Goal: Use online tool/utility: Utilize a website feature to perform a specific function

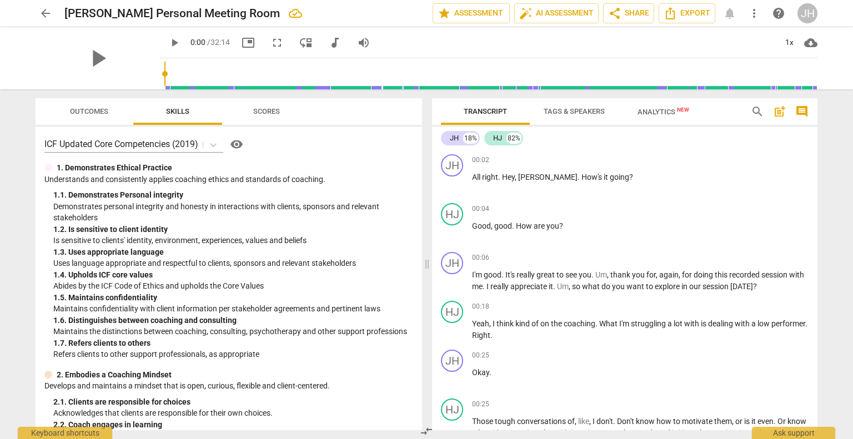
scroll to position [331, 0]
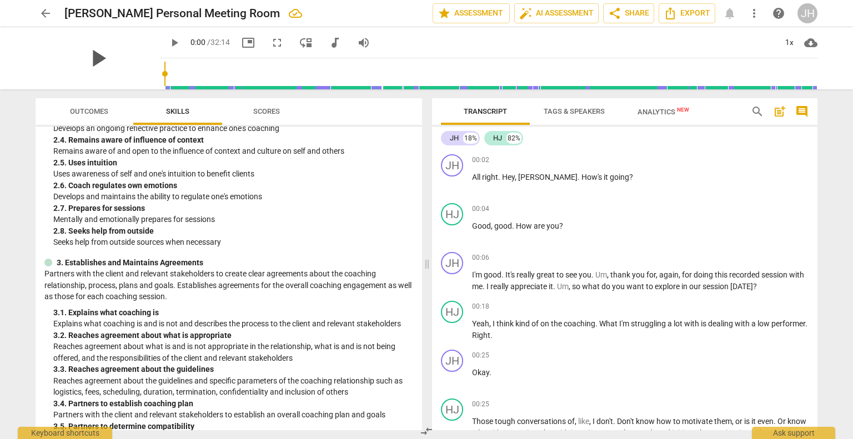
click at [99, 61] on span "play_arrow" at bounding box center [97, 58] width 29 height 29
click at [0, 342] on div "arrow_back Julie Haniger's Personal Meeting Room edit star Assessment auto_fix_…" at bounding box center [426, 219] width 853 height 439
click at [88, 59] on span "pause" at bounding box center [97, 58] width 29 height 29
click at [168, 43] on span "play_arrow" at bounding box center [174, 42] width 13 height 13
type input "4"
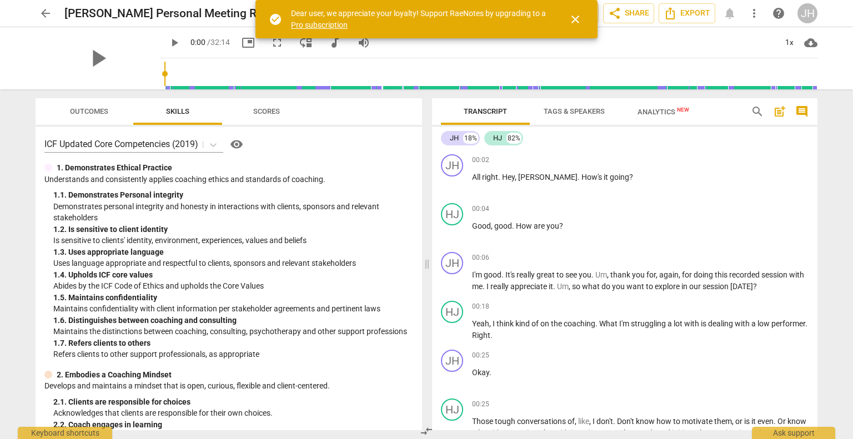
click at [574, 22] on span "close" at bounding box center [575, 19] width 13 height 13
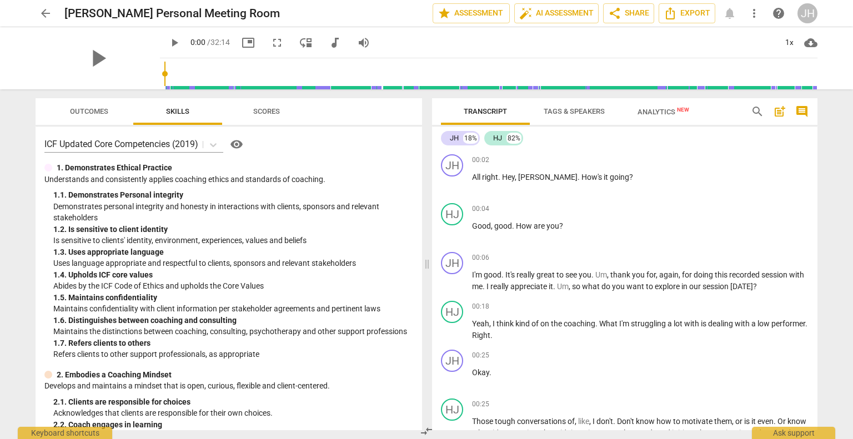
click at [831, 167] on div "arrow_back [PERSON_NAME] Personal Meeting Room edit star Assessment auto_fix_hi…" at bounding box center [426, 219] width 853 height 439
click at [86, 54] on span "play_arrow" at bounding box center [97, 58] width 29 height 29
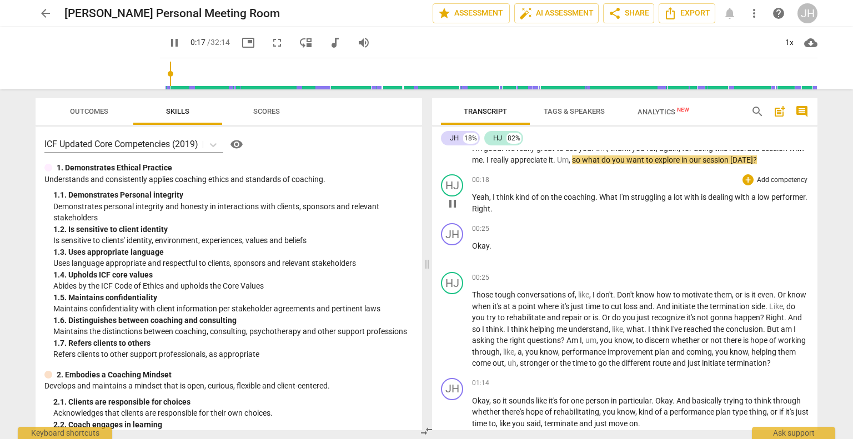
scroll to position [131, 0]
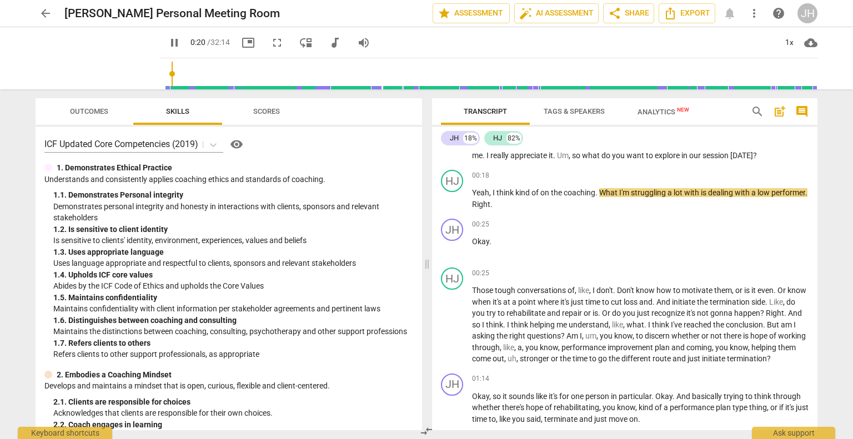
click at [168, 39] on span "pause" at bounding box center [174, 42] width 13 height 13
type input "21"
click at [608, 189] on span "What" at bounding box center [609, 192] width 20 height 9
click at [653, 270] on div "00:25 + Add competency keyboard_arrow_right" at bounding box center [640, 273] width 337 height 11
click at [168, 41] on span "play_arrow" at bounding box center [174, 42] width 13 height 13
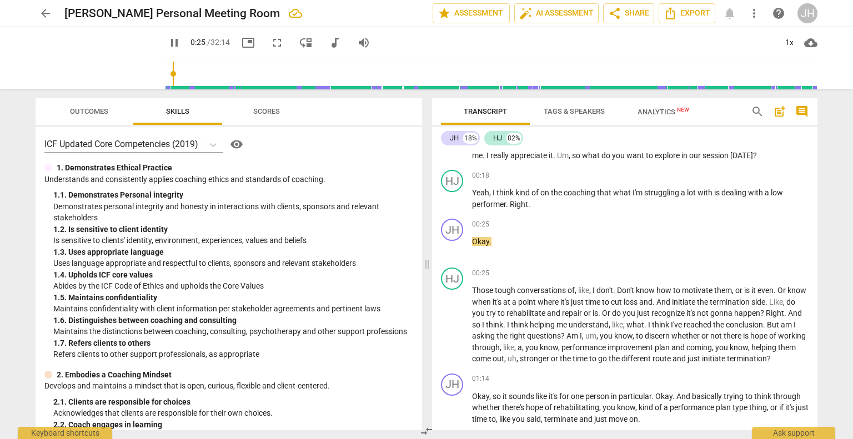
click at [168, 41] on span "pause" at bounding box center [174, 42] width 13 height 13
click at [168, 41] on span "play_arrow" at bounding box center [174, 42] width 13 height 13
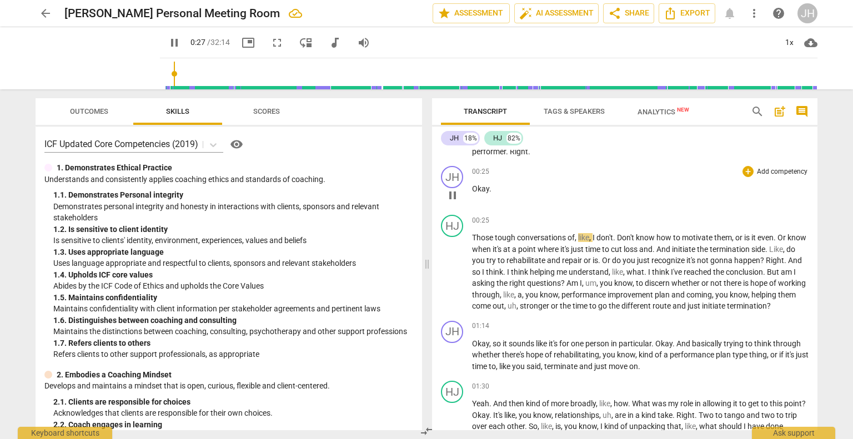
scroll to position [185, 0]
click at [168, 38] on span "pause" at bounding box center [174, 42] width 13 height 13
type input "32"
click at [621, 237] on span "Don't" at bounding box center [626, 236] width 19 height 9
click at [619, 237] on span "Don't" at bounding box center [626, 236] width 19 height 9
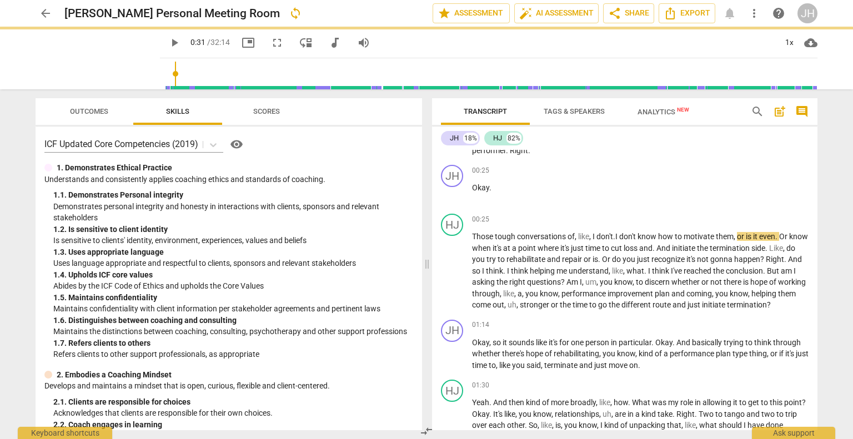
click at [168, 49] on span "play_arrow" at bounding box center [174, 42] width 13 height 13
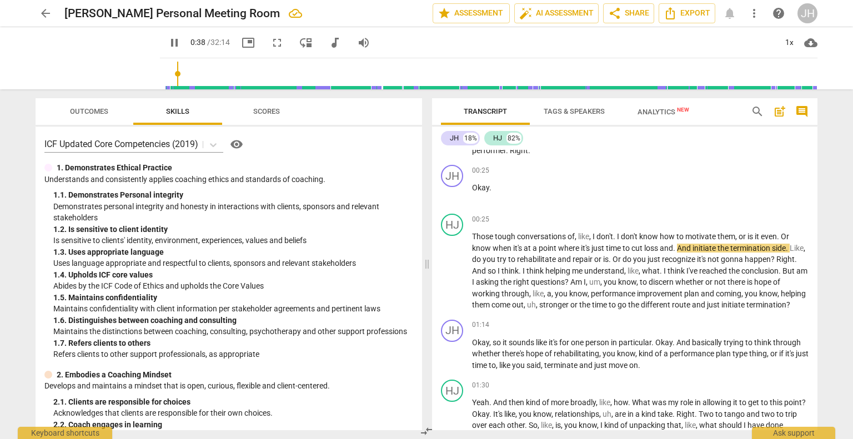
click at [168, 49] on span "pause" at bounding box center [174, 42] width 13 height 13
type input "38"
click at [683, 245] on span "And" at bounding box center [685, 248] width 16 height 9
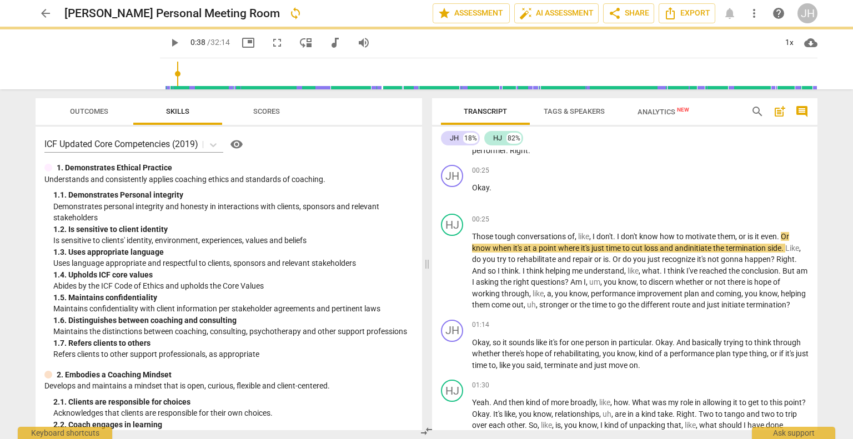
click at [168, 44] on span "play_arrow" at bounding box center [174, 42] width 13 height 13
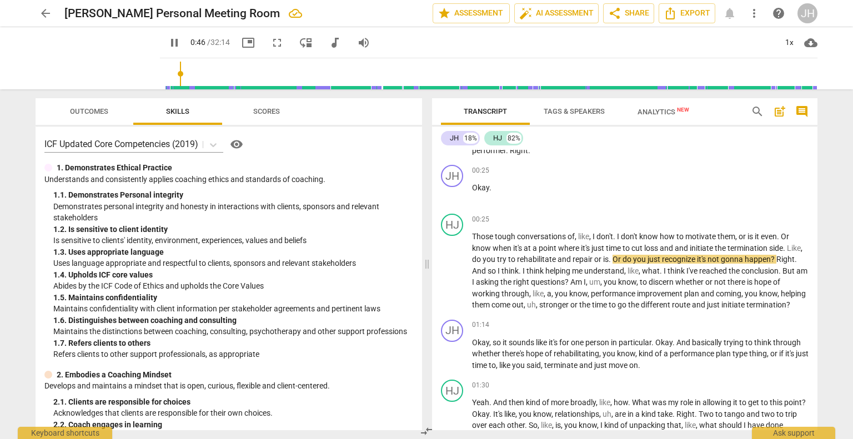
click at [168, 44] on span "pause" at bounding box center [174, 42] width 13 height 13
type input "46"
click at [623, 256] on span "Or" at bounding box center [618, 259] width 10 height 9
click at [655, 295] on span "improvement" at bounding box center [631, 293] width 47 height 9
click at [168, 41] on span "play_arrow" at bounding box center [174, 42] width 13 height 13
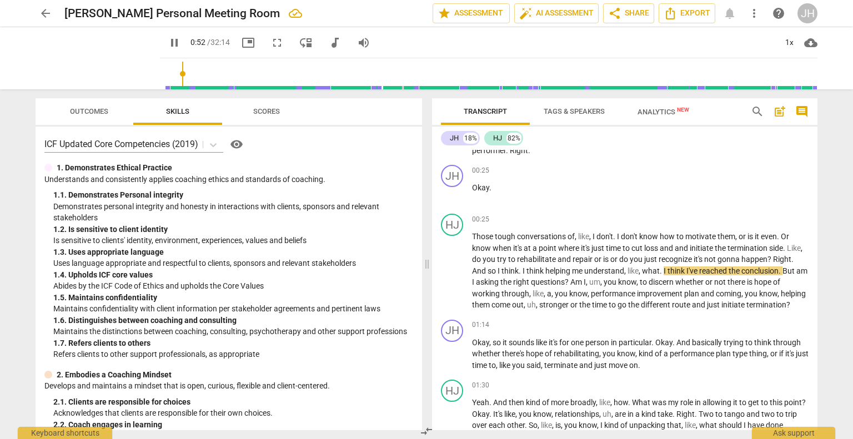
click at [168, 41] on span "pause" at bounding box center [174, 42] width 13 height 13
type input "53"
click at [664, 272] on span "." at bounding box center [662, 271] width 4 height 9
click at [168, 37] on span "play_arrow" at bounding box center [174, 42] width 13 height 13
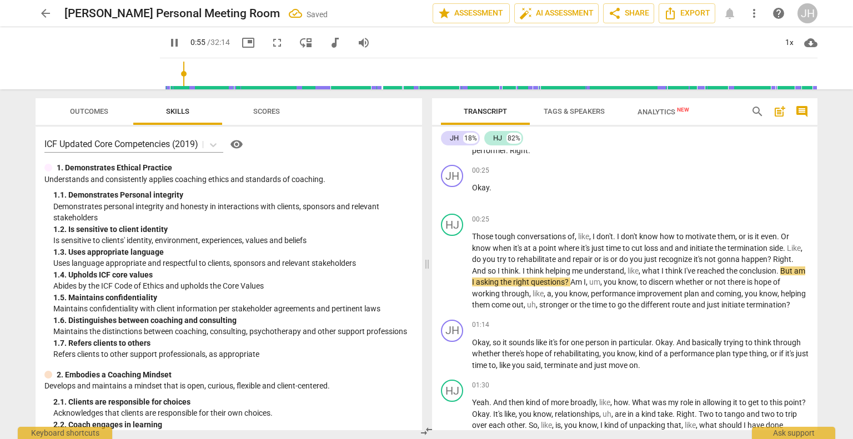
click at [168, 37] on span "pause" at bounding box center [174, 42] width 13 height 13
type input "56"
click at [781, 276] on span "But" at bounding box center [788, 271] width 14 height 9
click at [168, 43] on span "play_arrow" at bounding box center [174, 42] width 13 height 13
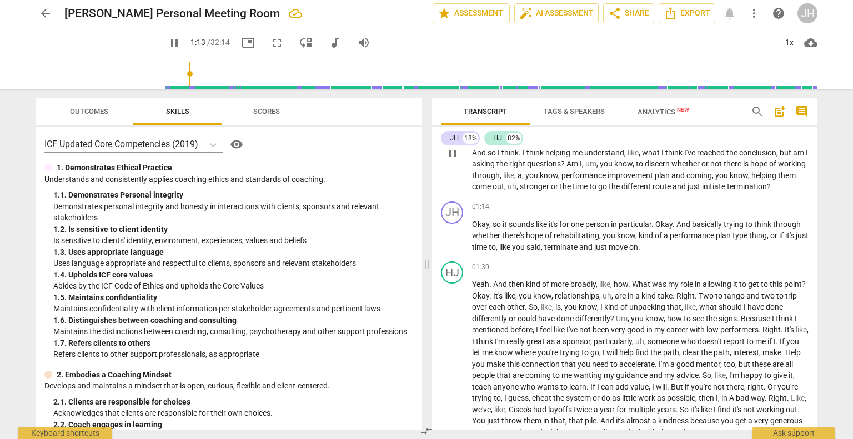
scroll to position [308, 0]
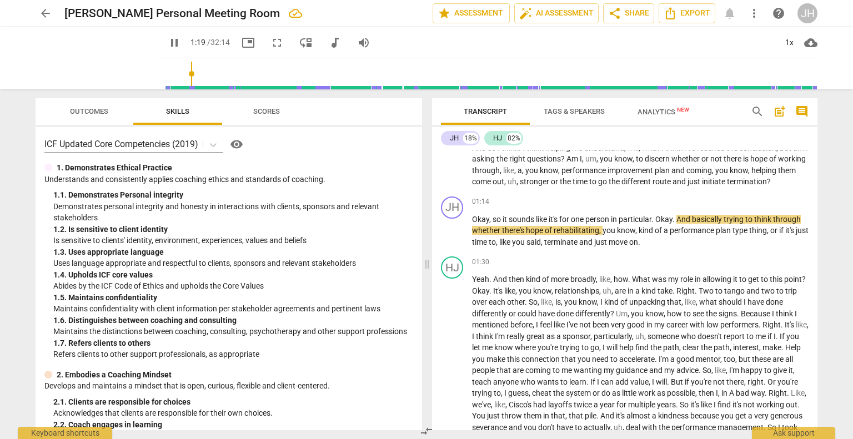
click at [168, 44] on span "pause" at bounding box center [174, 42] width 13 height 13
type input "80"
click at [660, 224] on span "Okay" at bounding box center [664, 219] width 17 height 9
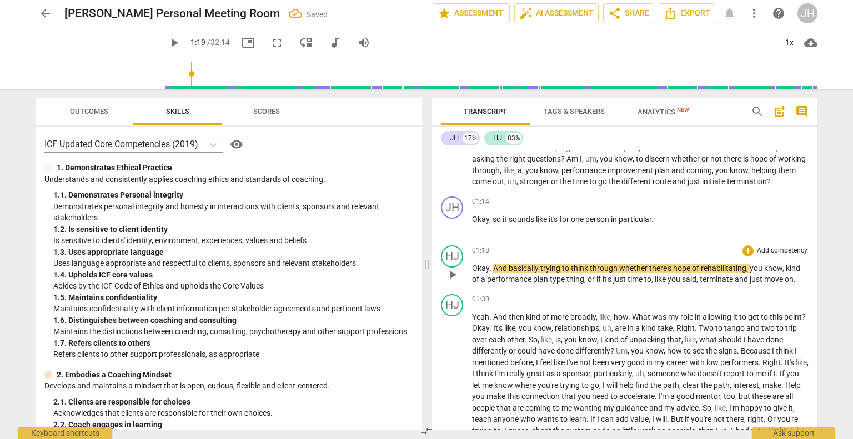
click at [473, 273] on span "Okay" at bounding box center [480, 268] width 17 height 9
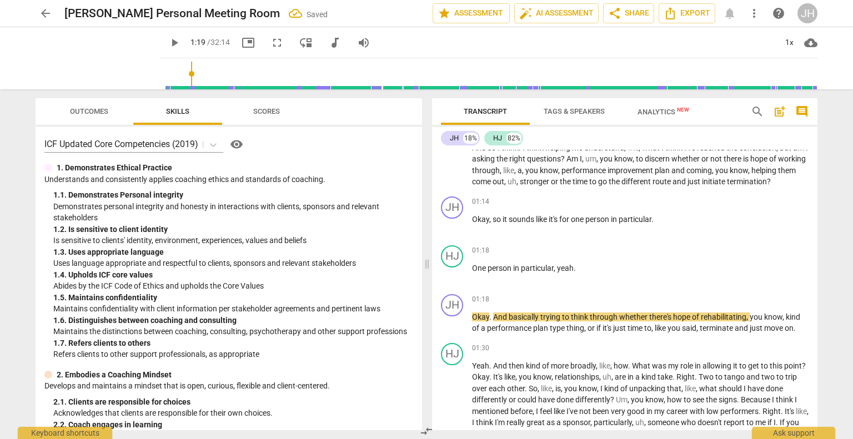
click at [168, 42] on span "play_arrow" at bounding box center [174, 42] width 13 height 13
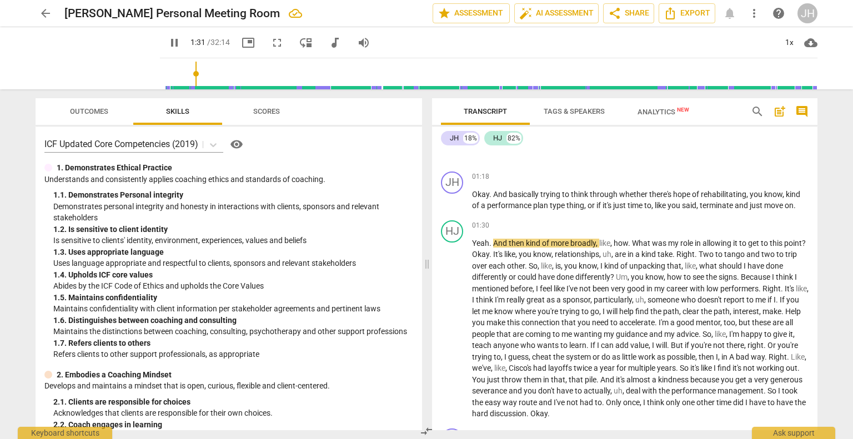
scroll to position [438, 0]
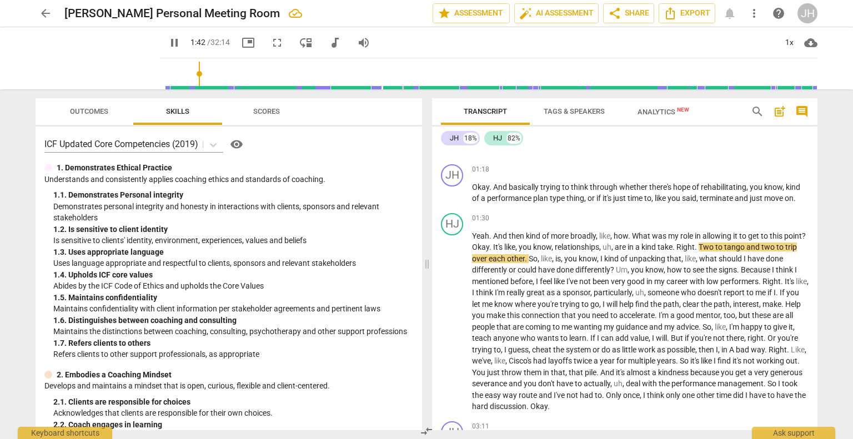
click at [168, 36] on span "pause" at bounding box center [174, 42] width 13 height 13
type input "102"
click at [489, 252] on span "Okay" at bounding box center [480, 247] width 17 height 9
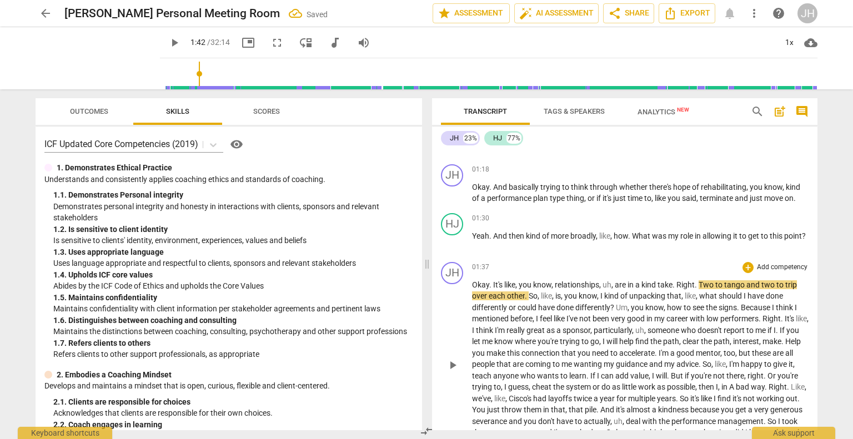
click at [493, 289] on span "It's" at bounding box center [498, 285] width 11 height 9
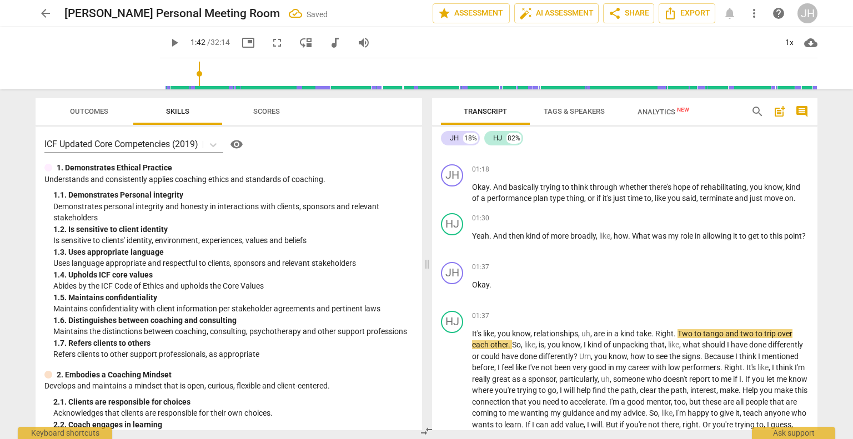
click at [168, 41] on span "play_arrow" at bounding box center [174, 42] width 13 height 13
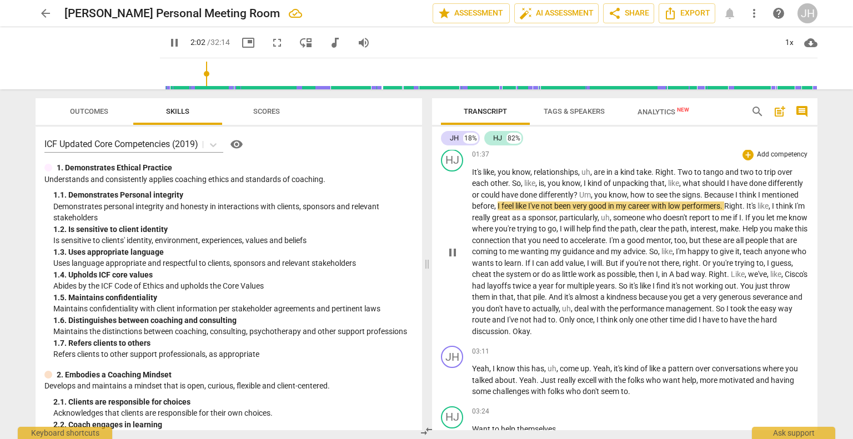
scroll to position [601, 0]
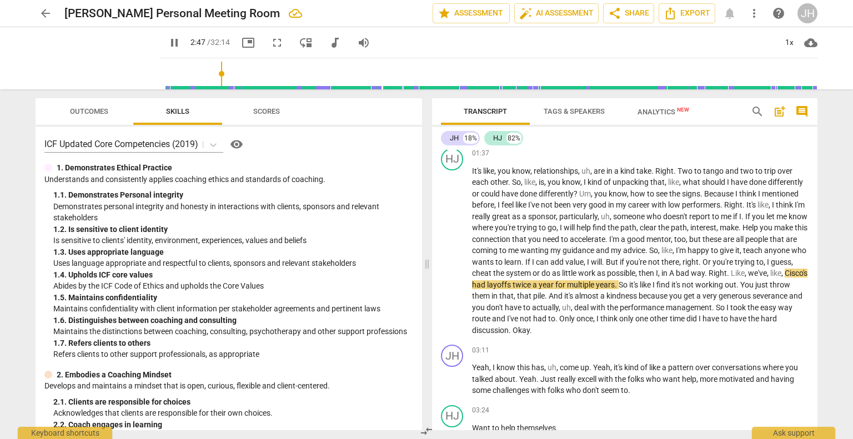
click at [168, 42] on span "pause" at bounding box center [174, 42] width 13 height 13
type input "167"
click at [676, 278] on span "A" at bounding box center [672, 273] width 7 height 9
click at [725, 278] on span "Right" at bounding box center [716, 273] width 18 height 9
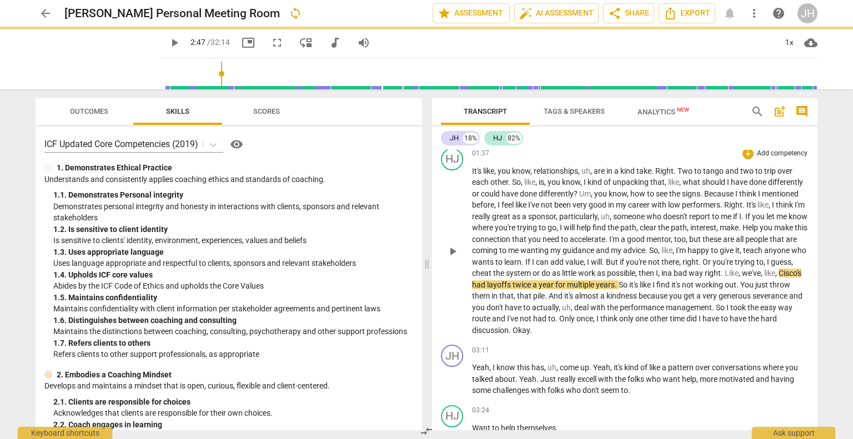
click at [739, 278] on span "Like" at bounding box center [732, 273] width 14 height 9
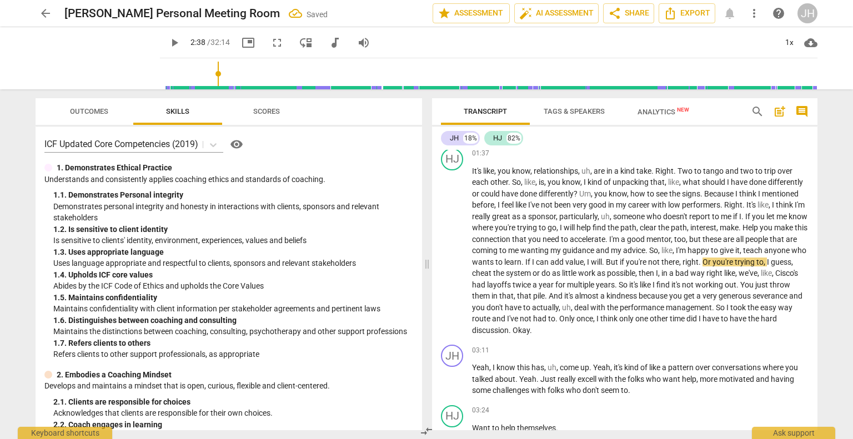
click at [205, 75] on input "range" at bounding box center [490, 74] width 653 height 36
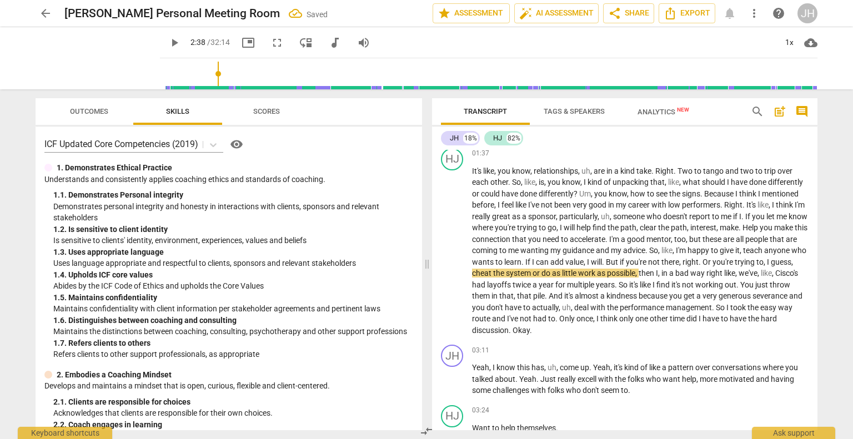
click at [168, 41] on span "play_arrow" at bounding box center [174, 42] width 13 height 13
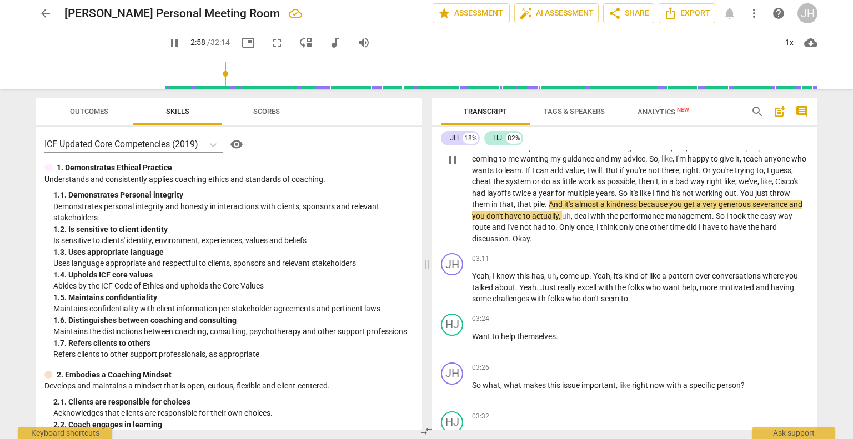
scroll to position [693, 0]
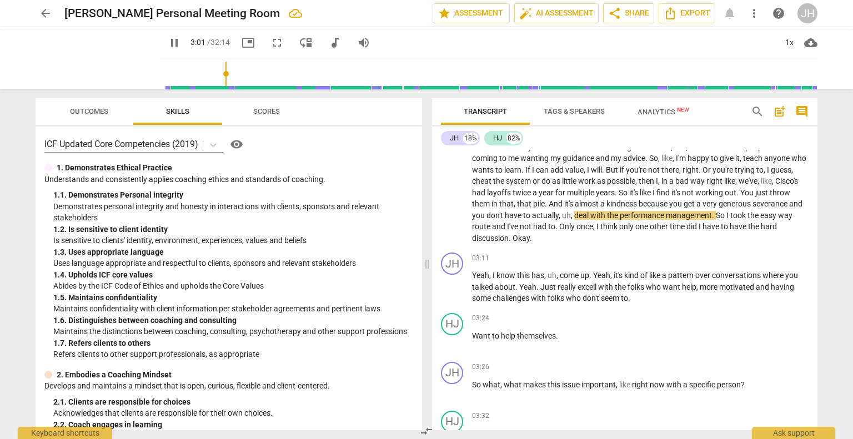
click at [168, 46] on span "pause" at bounding box center [174, 42] width 13 height 13
type input "182"
click at [559, 220] on span "actually" at bounding box center [545, 215] width 27 height 9
click at [582, 220] on span "," at bounding box center [579, 215] width 3 height 9
click at [168, 41] on span "play_arrow" at bounding box center [174, 42] width 13 height 13
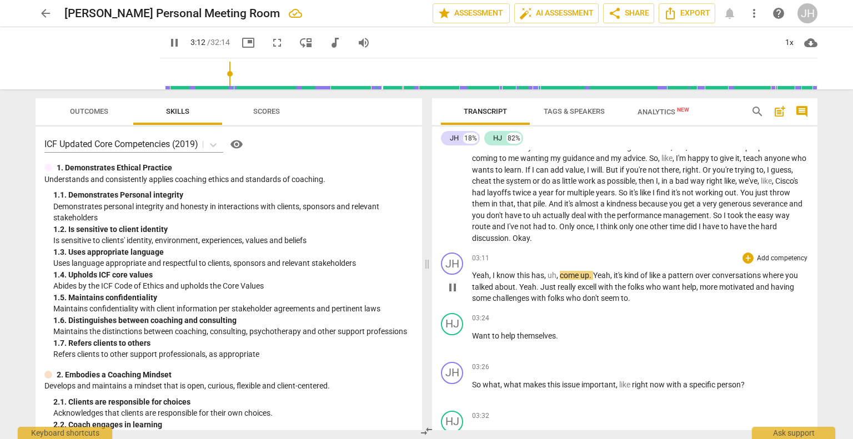
click at [472, 280] on span "Yeah" at bounding box center [480, 275] width 17 height 9
type input "194"
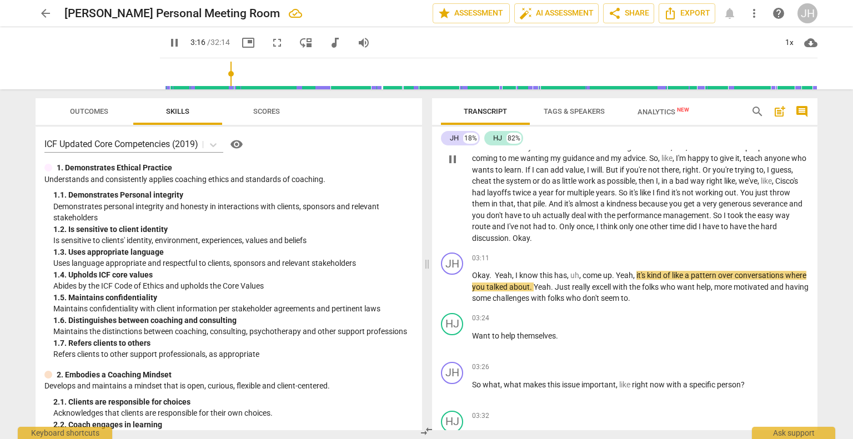
click at [591, 244] on p "It's like , you know , relationships , uh , are in a kind take . Right . Two to…" at bounding box center [640, 158] width 337 height 171
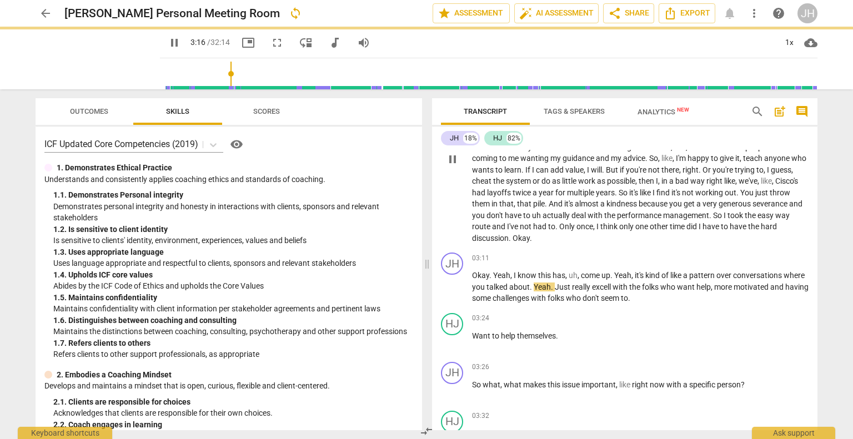
type input "197"
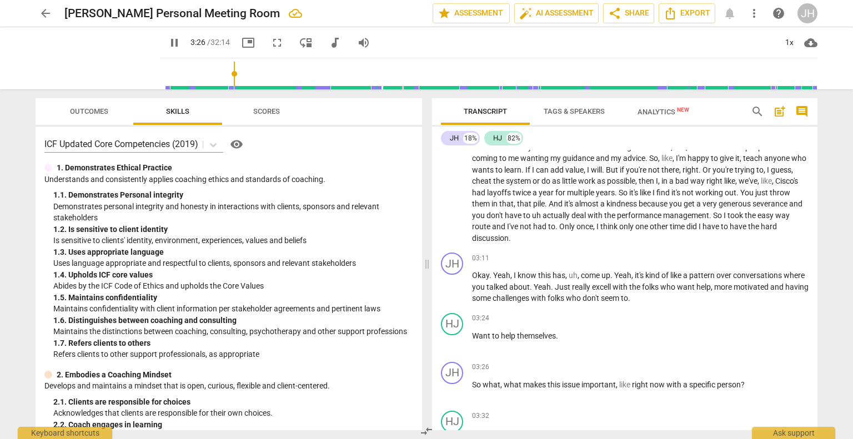
click at [168, 49] on span "pause" at bounding box center [174, 42] width 13 height 13
type input "206"
click at [682, 304] on p "Okay . Yeah , I know this has , uh , come up . Yeah , it's kind of like a patte…" at bounding box center [640, 287] width 337 height 34
click at [219, 74] on input "range" at bounding box center [490, 74] width 653 height 36
click at [168, 39] on span "play_arrow" at bounding box center [174, 42] width 13 height 13
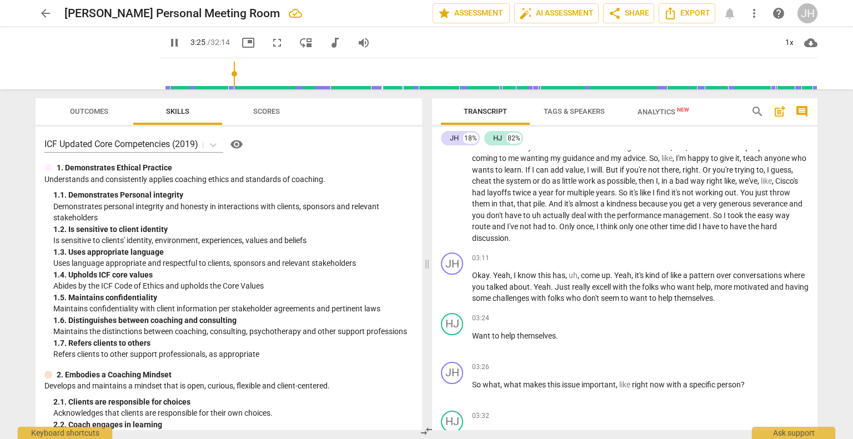
click at [168, 41] on span "pause" at bounding box center [174, 42] width 13 height 13
type input "206"
drag, startPoint x: 561, startPoint y: 346, endPoint x: 471, endPoint y: 351, distance: 89.6
click at [471, 351] on div "HJ play_arrow pause 03:24 + Add competency keyboard_arrow_right Want to help th…" at bounding box center [625, 333] width 386 height 49
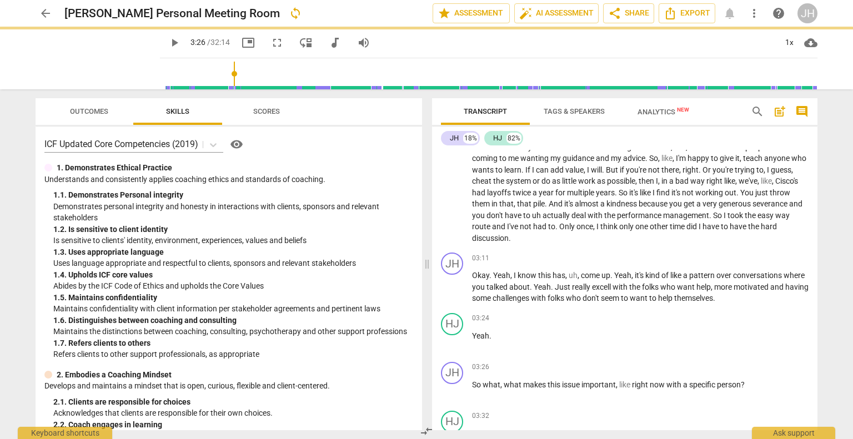
click at [168, 42] on span "play_arrow" at bounding box center [174, 42] width 13 height 13
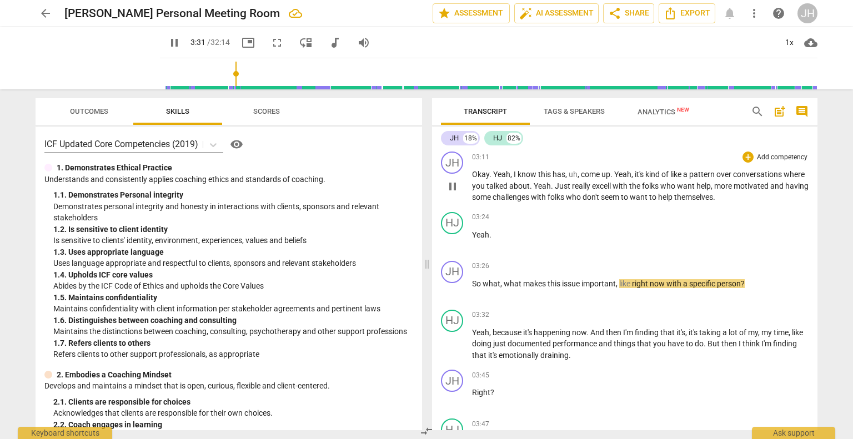
scroll to position [877, 0]
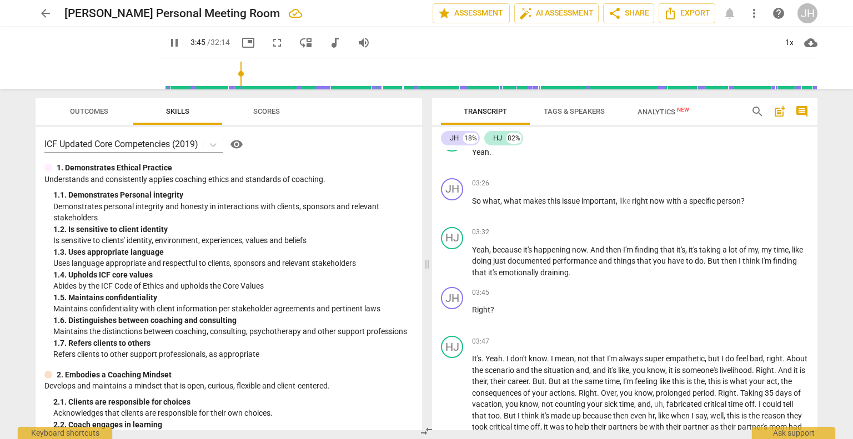
click at [168, 39] on span "pause" at bounding box center [174, 42] width 13 height 13
type input "226"
click at [602, 279] on p "Yeah , because it's happening now . And then I'm finding that it's , it's takin…" at bounding box center [640, 261] width 337 height 34
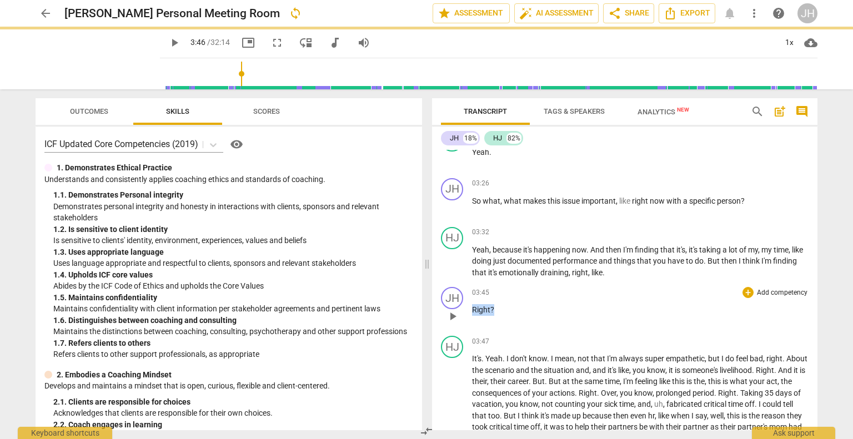
drag, startPoint x: 501, startPoint y: 317, endPoint x: 471, endPoint y: 321, distance: 30.2
click at [472, 316] on p "Right ?" at bounding box center [640, 310] width 337 height 12
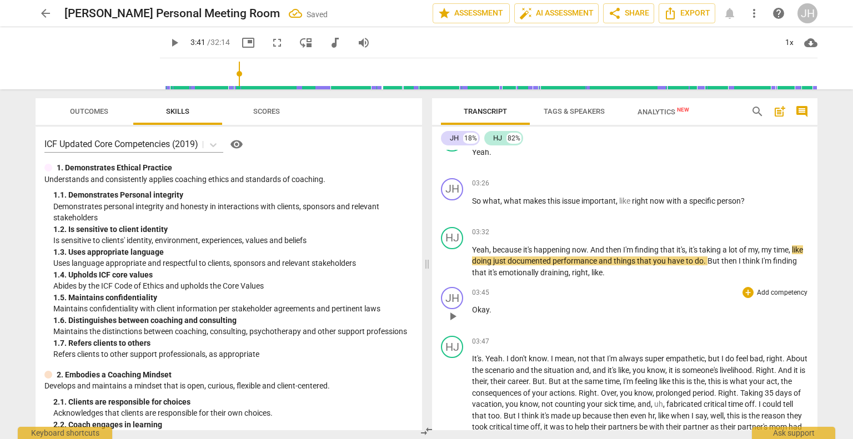
click at [227, 73] on input "range" at bounding box center [490, 74] width 653 height 36
click at [168, 44] on span "play_arrow" at bounding box center [174, 42] width 13 height 13
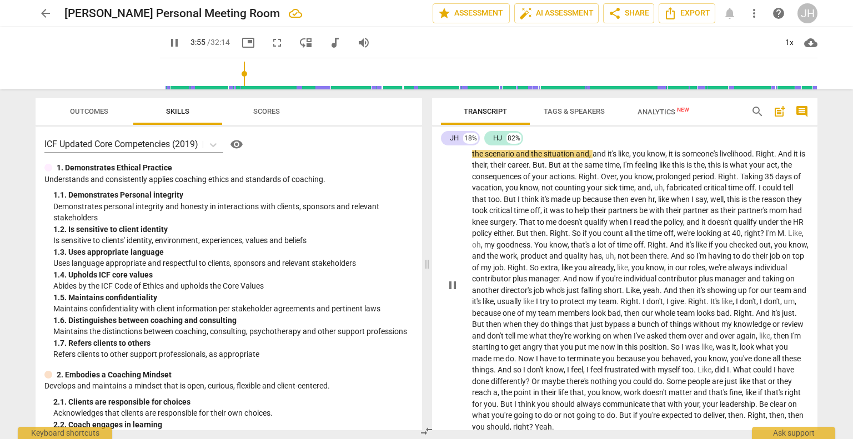
scroll to position [1096, 0]
click at [168, 45] on span "pause" at bounding box center [174, 42] width 13 height 13
click at [168, 45] on span "play_arrow" at bounding box center [174, 42] width 13 height 13
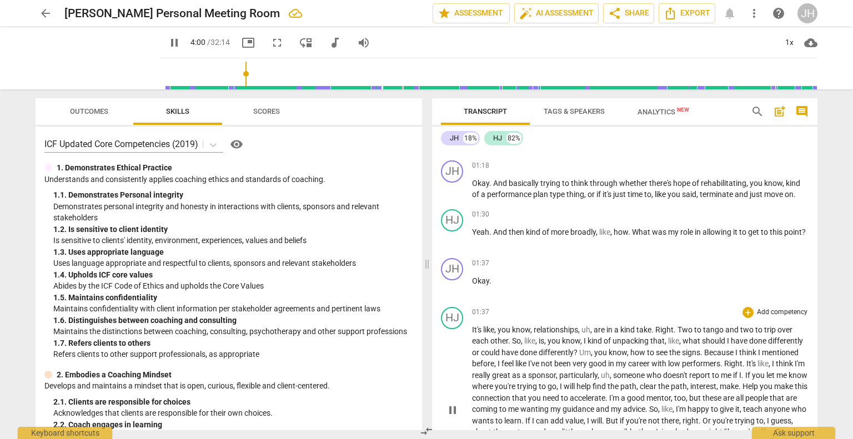
scroll to position [414, 0]
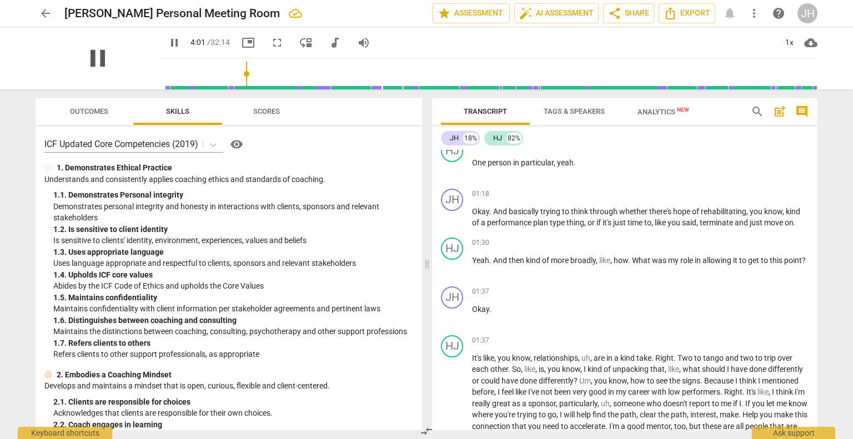
click at [100, 66] on span "pause" at bounding box center [97, 58] width 29 height 29
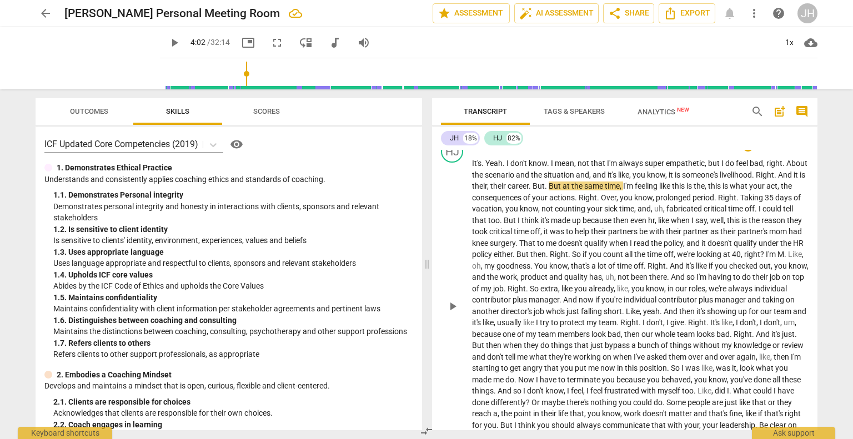
scroll to position [1069, 0]
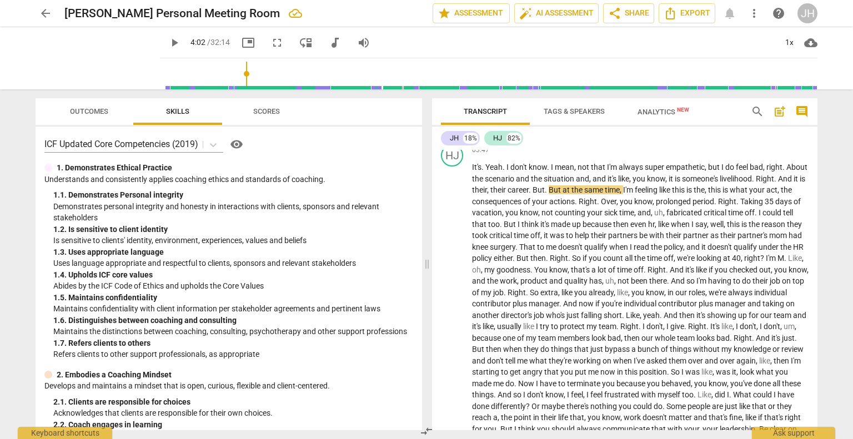
click at [168, 41] on span "play_arrow" at bounding box center [174, 42] width 13 height 13
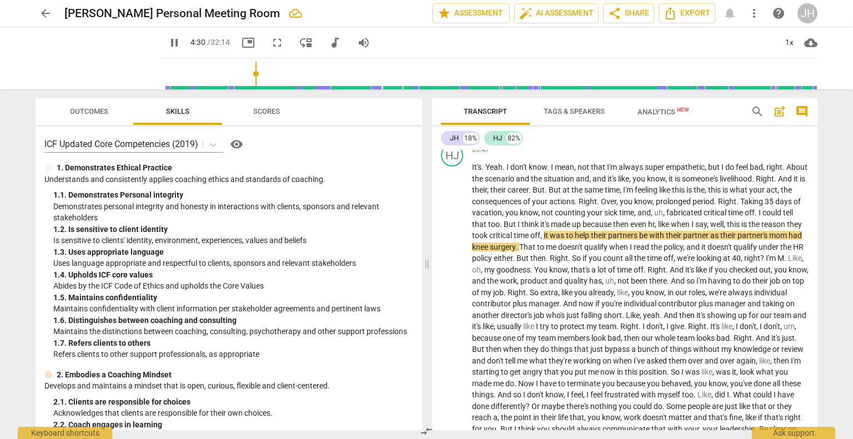
click at [168, 41] on span "pause" at bounding box center [174, 42] width 13 height 13
type input "270"
click at [658, 229] on span "," at bounding box center [656, 224] width 3 height 9
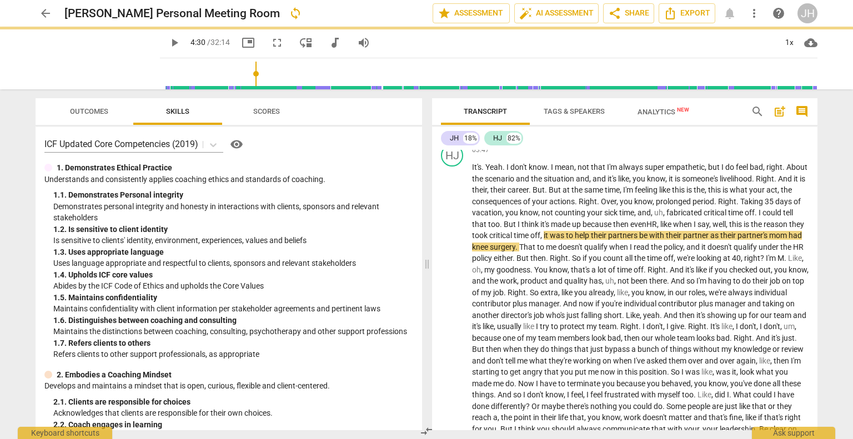
click at [168, 38] on span "play_arrow" at bounding box center [174, 42] width 13 height 13
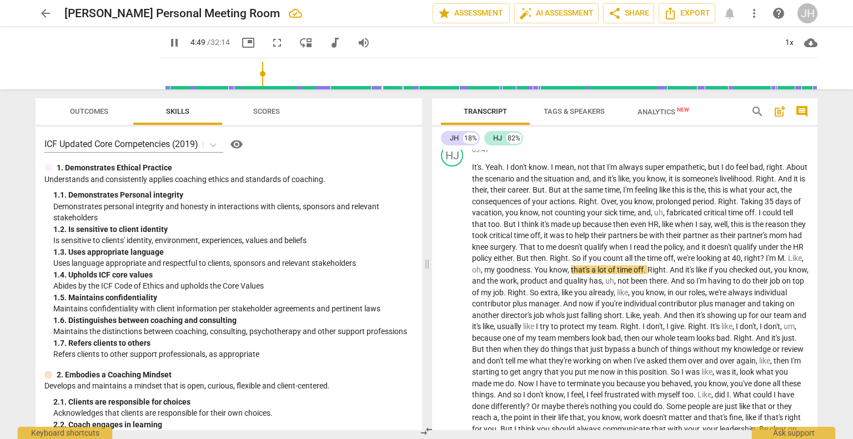
click at [168, 43] on span "pause" at bounding box center [174, 42] width 13 height 13
type input "290"
click at [788, 263] on span "Like" at bounding box center [795, 258] width 14 height 9
click at [770, 286] on span "job" at bounding box center [776, 281] width 12 height 9
click at [168, 38] on span "play_arrow" at bounding box center [174, 42] width 13 height 13
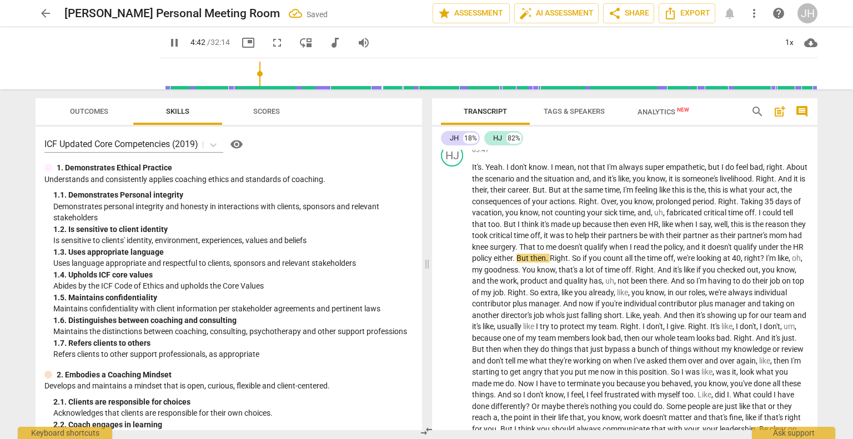
click at [248, 73] on input "range" at bounding box center [490, 74] width 653 height 36
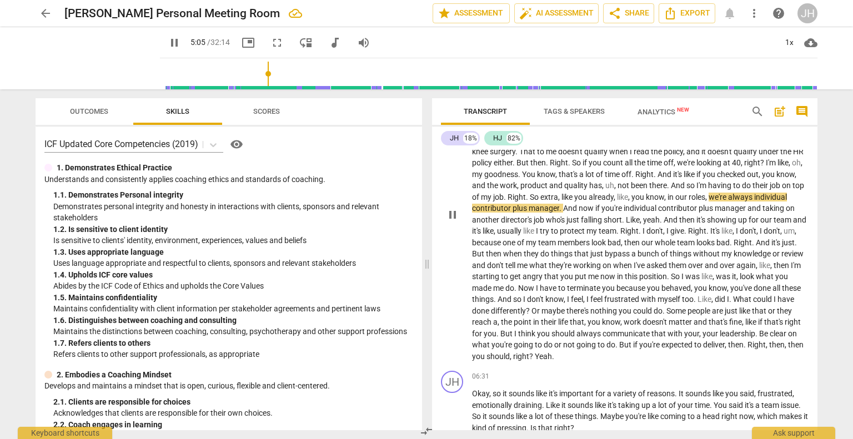
scroll to position [1166, 0]
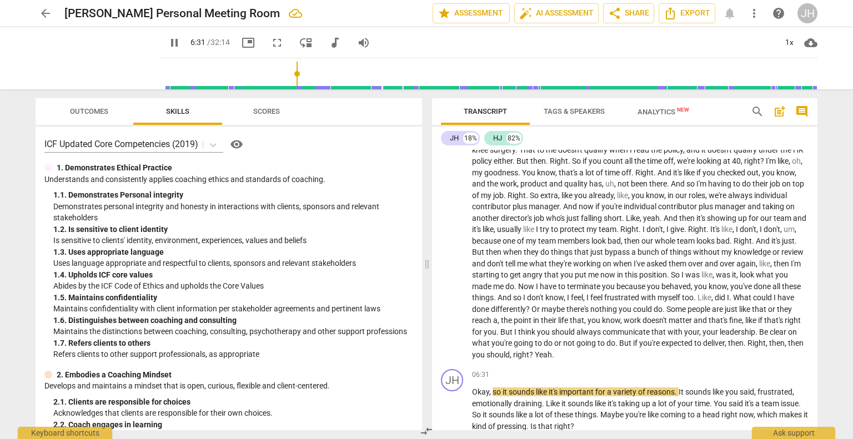
click at [168, 38] on span "pause" at bounding box center [174, 42] width 13 height 13
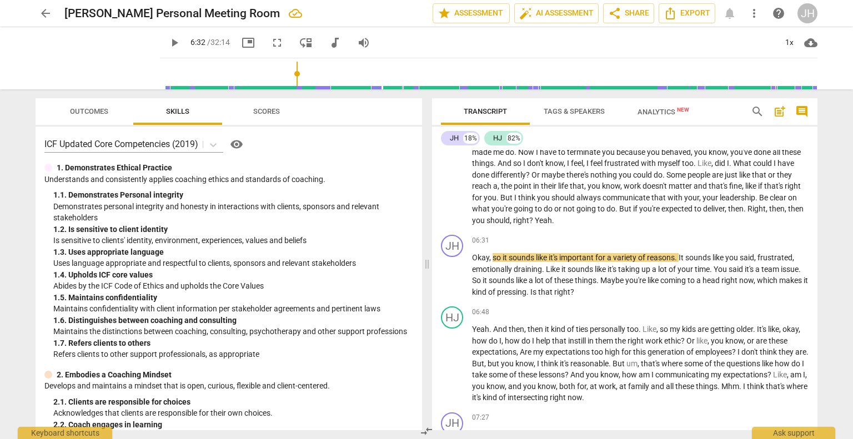
scroll to position [1291, 0]
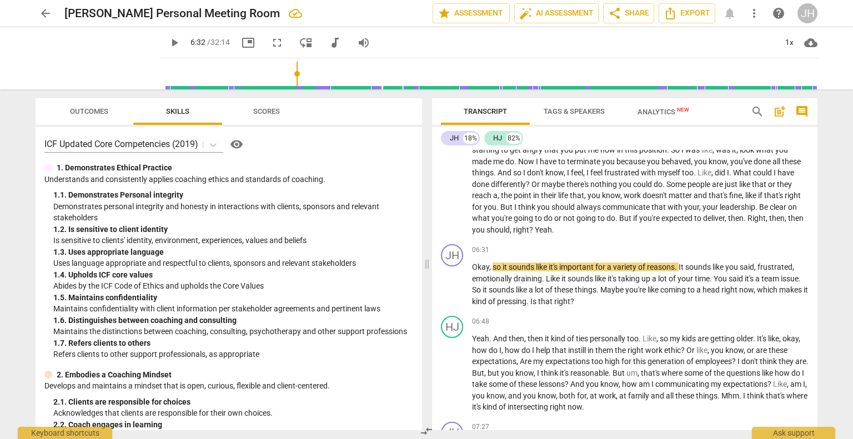
click at [168, 38] on span "play_arrow" at bounding box center [174, 42] width 13 height 13
click at [168, 39] on span "pause" at bounding box center [174, 42] width 13 height 13
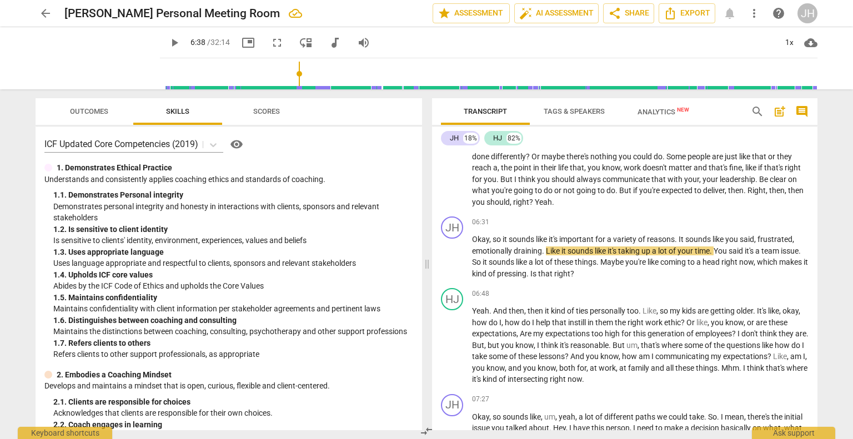
scroll to position [1322, 0]
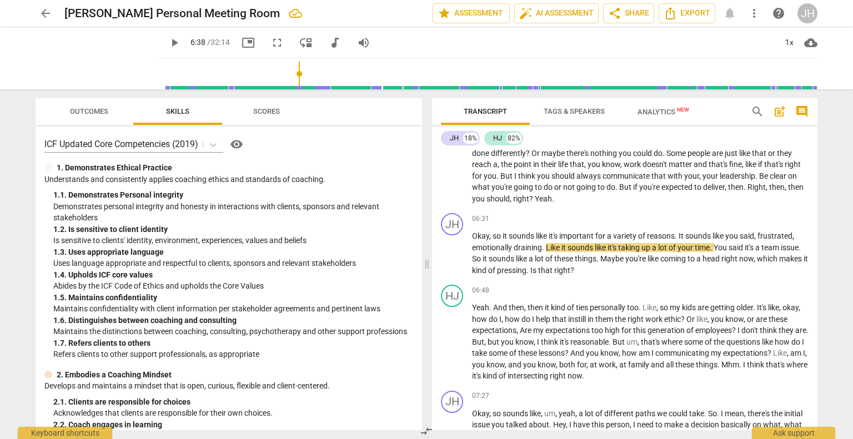
click at [168, 46] on span "play_arrow" at bounding box center [174, 42] width 13 height 13
click at [168, 46] on span "pause" at bounding box center [174, 42] width 13 height 13
click at [168, 44] on span "play_arrow" at bounding box center [174, 42] width 20 height 13
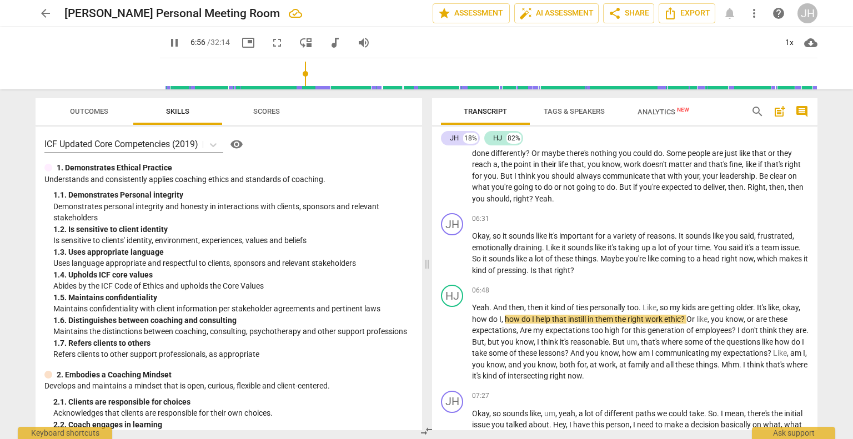
click at [168, 44] on span "pause" at bounding box center [174, 42] width 20 height 13
click at [168, 47] on span "play_arrow" at bounding box center [174, 42] width 13 height 13
click at [168, 43] on span "pause" at bounding box center [174, 42] width 13 height 13
click at [168, 42] on span "play_arrow" at bounding box center [174, 42] width 13 height 13
click at [693, 296] on div "06:48 + Add competency keyboard_arrow_right" at bounding box center [640, 290] width 337 height 11
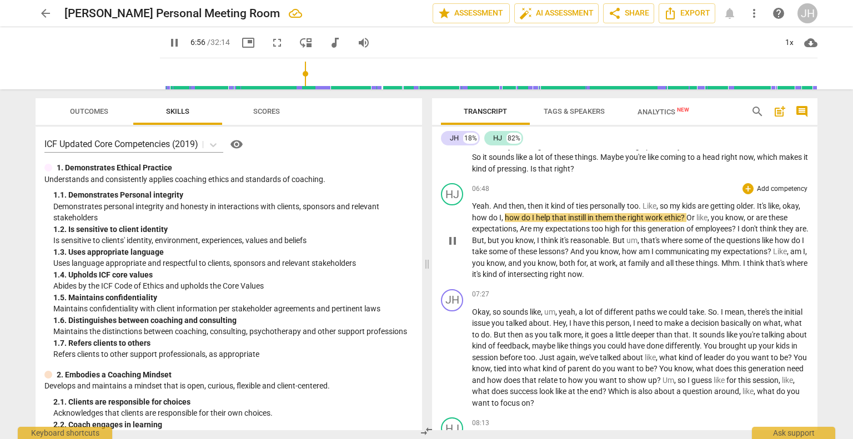
scroll to position [1427, 0]
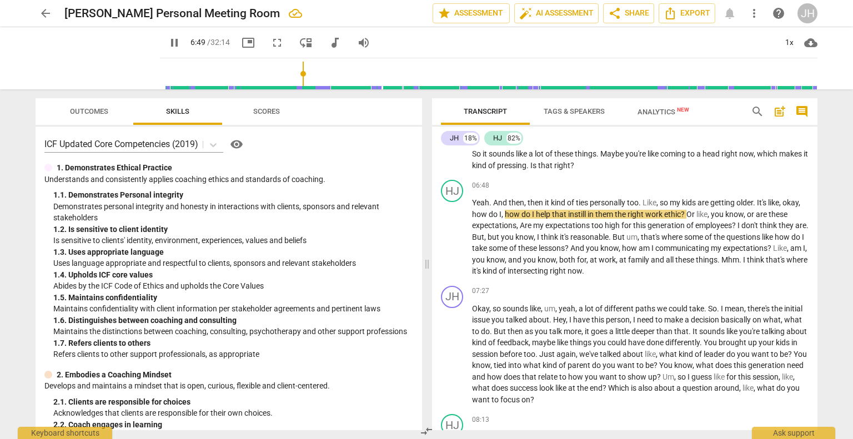
type input "409"
click at [292, 76] on input "range" at bounding box center [490, 74] width 653 height 36
click at [168, 41] on span "pause" at bounding box center [174, 42] width 13 height 13
click at [168, 41] on span "play_arrow" at bounding box center [174, 42] width 13 height 13
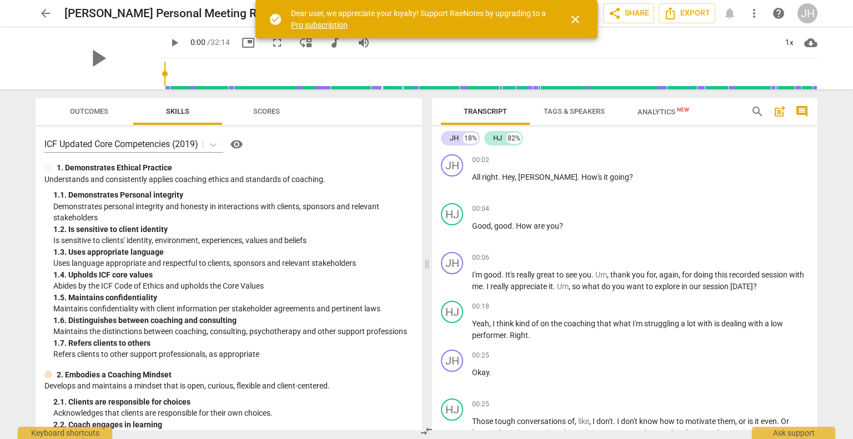
click at [575, 18] on span "close" at bounding box center [575, 19] width 13 height 13
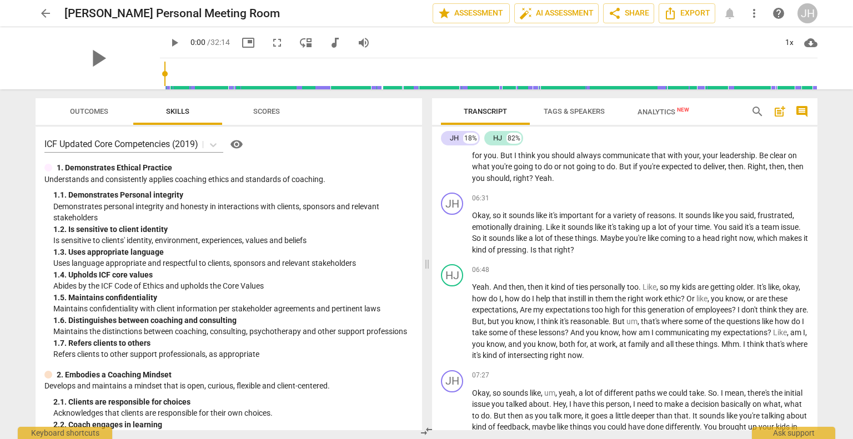
scroll to position [1343, 0]
drag, startPoint x: 152, startPoint y: 74, endPoint x: 292, endPoint y: 80, distance: 140.1
click at [292, 80] on input "range" at bounding box center [490, 74] width 653 height 36
click at [167, 44] on span "play_arrow" at bounding box center [174, 42] width 20 height 13
click at [168, 42] on span "pause" at bounding box center [174, 42] width 13 height 13
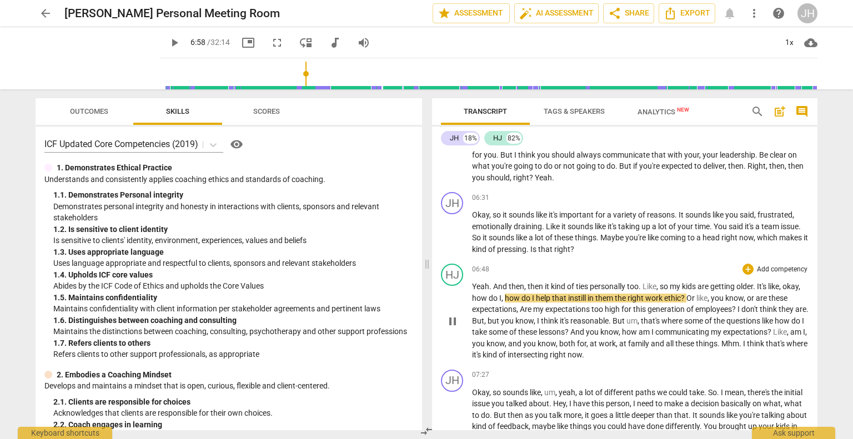
type input "419"
click at [566, 303] on span "that" at bounding box center [560, 298] width 16 height 9
click at [168, 43] on span "play_arrow" at bounding box center [174, 42] width 13 height 13
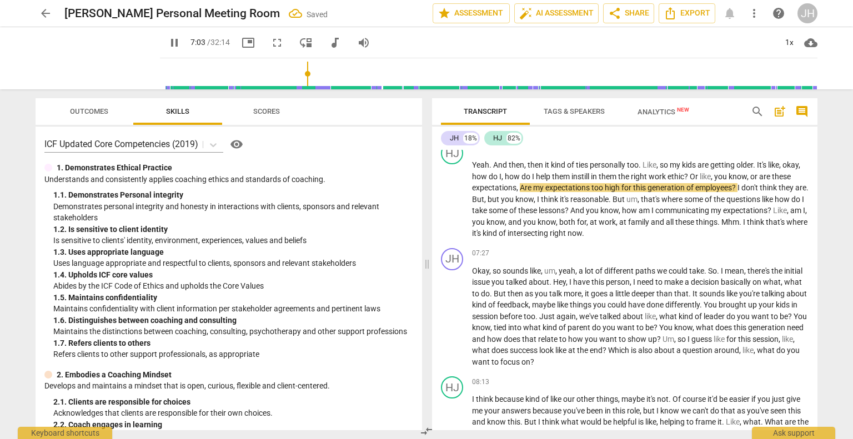
scroll to position [1468, 0]
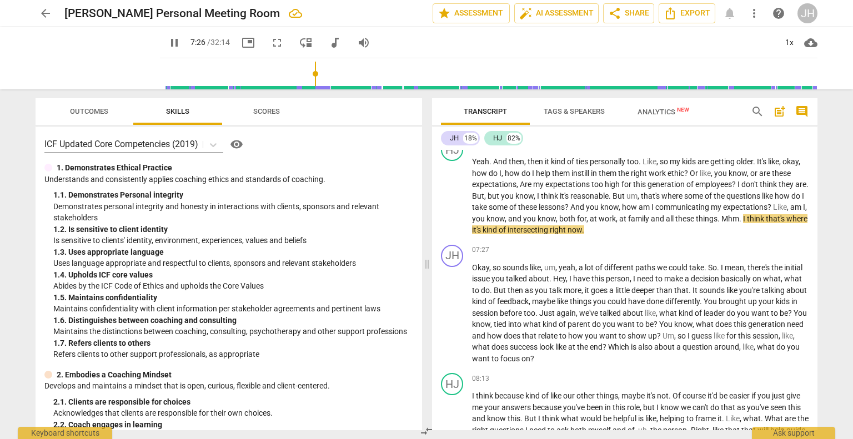
click at [168, 41] on span "pause" at bounding box center [174, 42] width 13 height 13
type input "447"
click at [739, 223] on span "Mhm" at bounding box center [731, 218] width 18 height 9
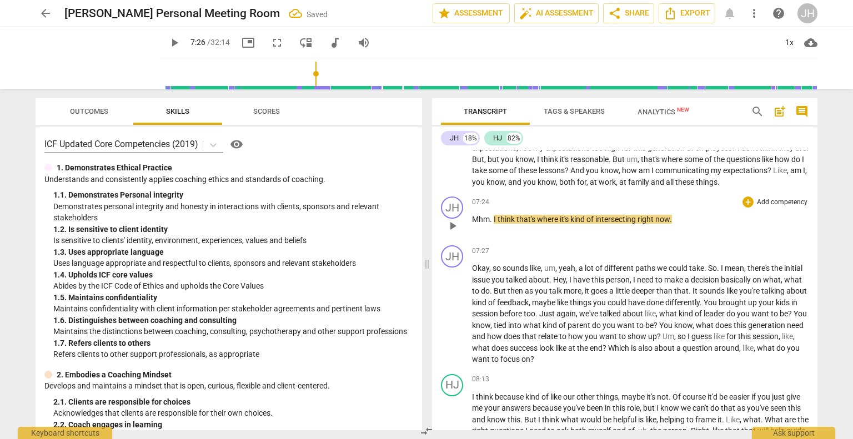
click at [492, 224] on span "." at bounding box center [492, 219] width 4 height 9
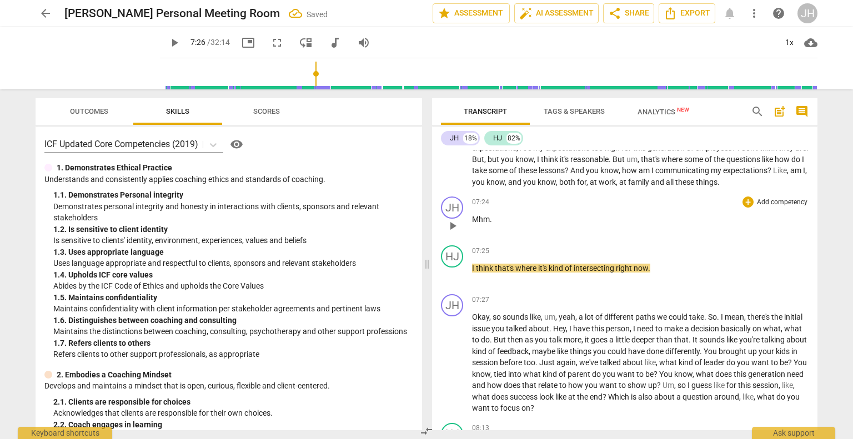
click at [572, 237] on div "07:24 + Add competency keyboard_arrow_right Mhm ." at bounding box center [640, 217] width 337 height 40
click at [473, 322] on span "Okay" at bounding box center [480, 317] width 17 height 9
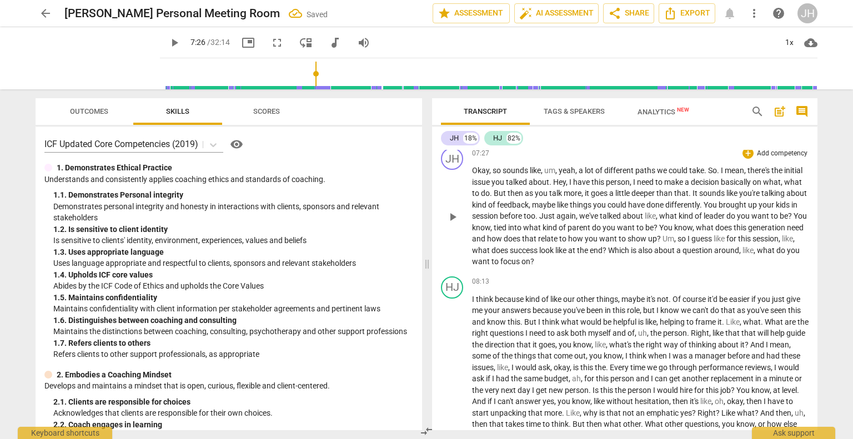
scroll to position [1660, 0]
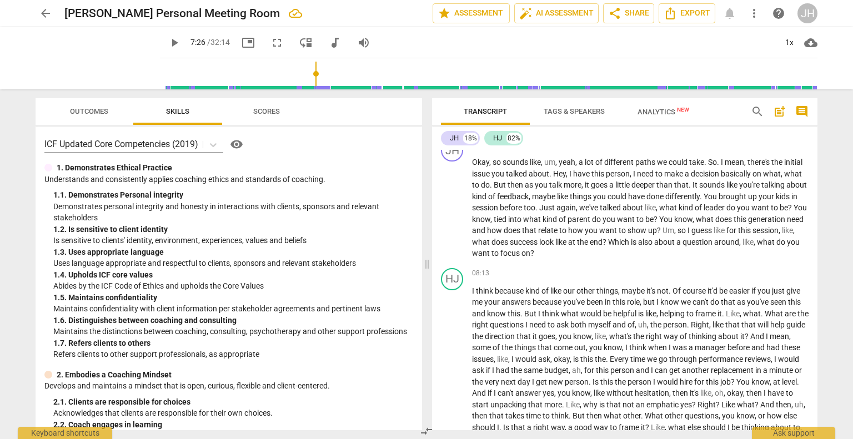
click at [168, 43] on span "play_arrow" at bounding box center [174, 42] width 13 height 13
click at [168, 41] on span "pause" at bounding box center [174, 42] width 13 height 13
type input "493"
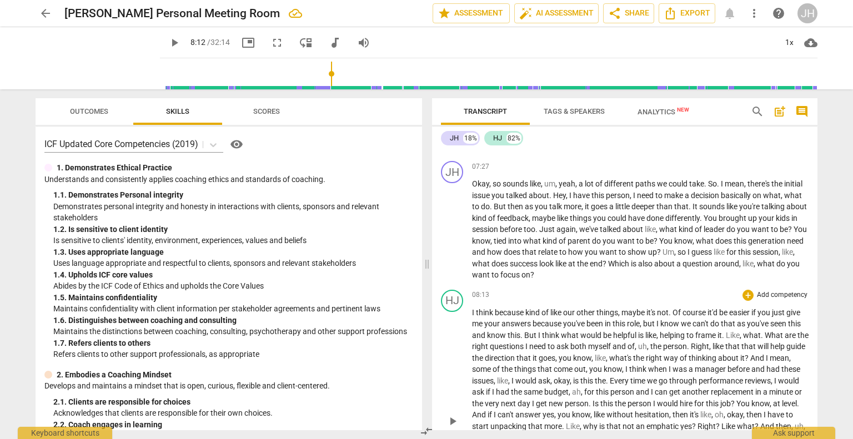
scroll to position [1635, 0]
